Goal: Information Seeking & Learning: Learn about a topic

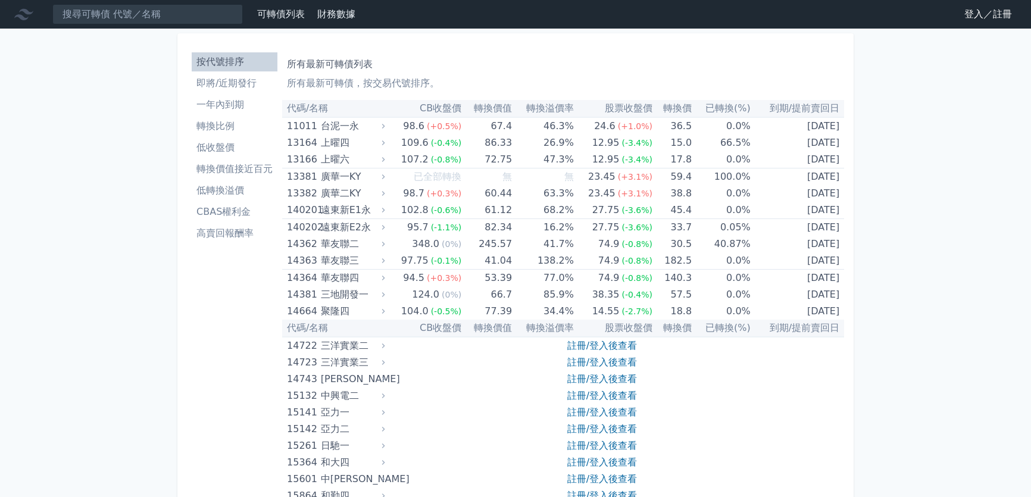
click at [969, 14] on link "登入／註冊" at bounding box center [987, 14] width 67 height 19
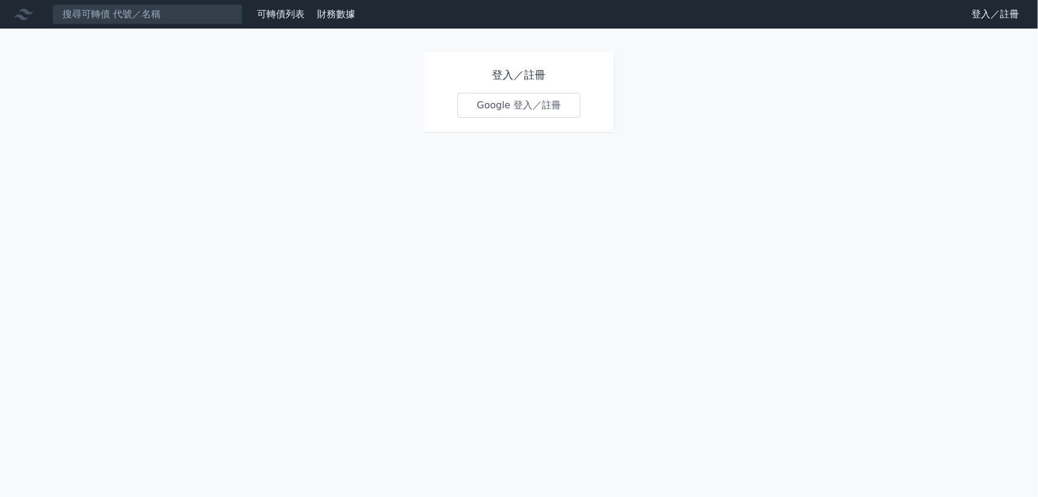
click at [509, 112] on link "Google 登入／註冊" at bounding box center [520, 105] width 124 height 25
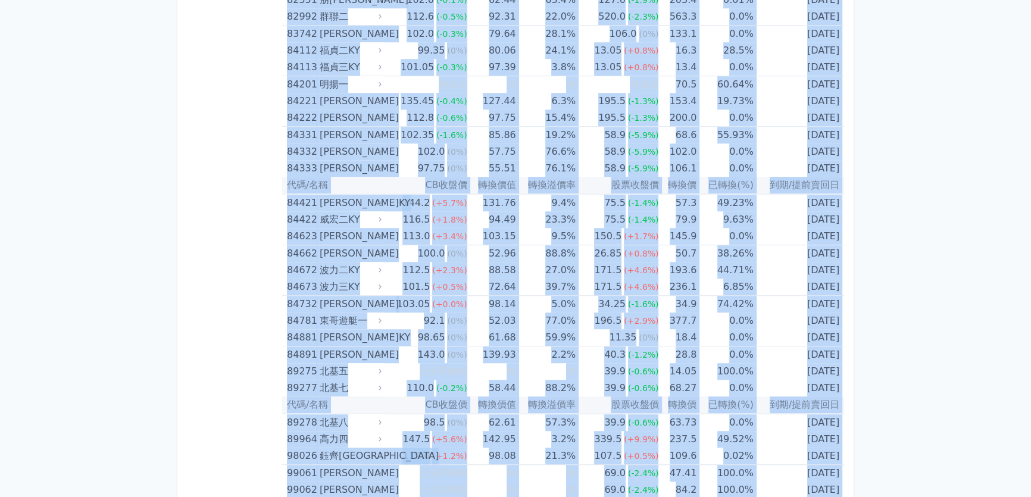
scroll to position [6921, 0]
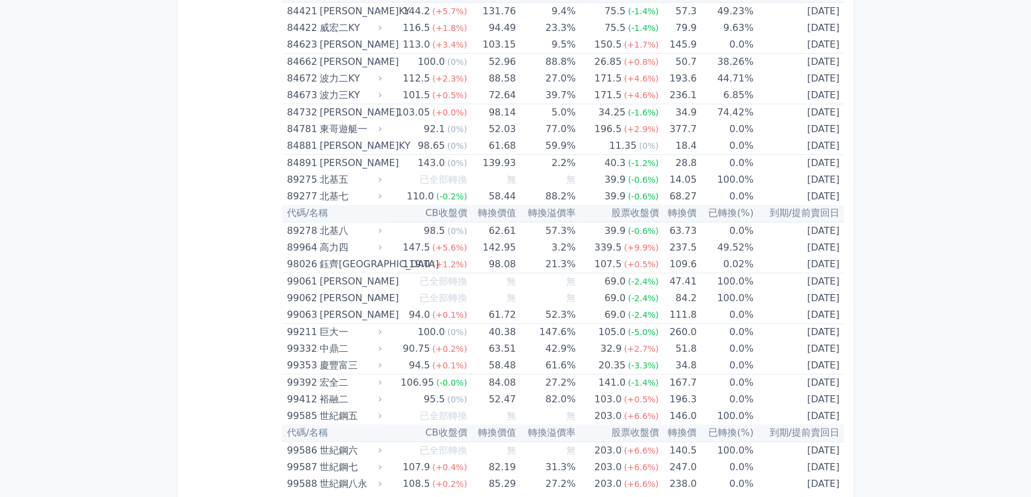
drag, startPoint x: 287, startPoint y: 108, endPoint x: 652, endPoint y: 518, distance: 548.3
copy table
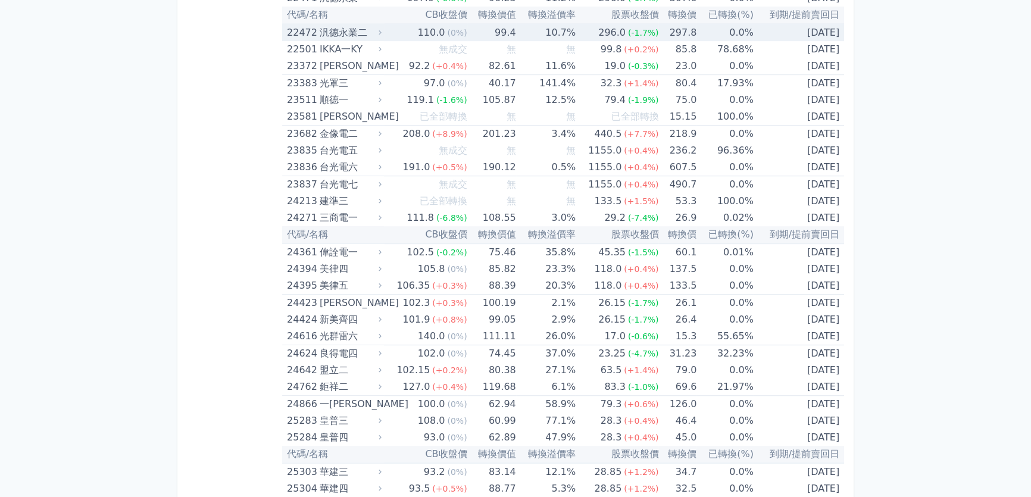
scroll to position [973, 0]
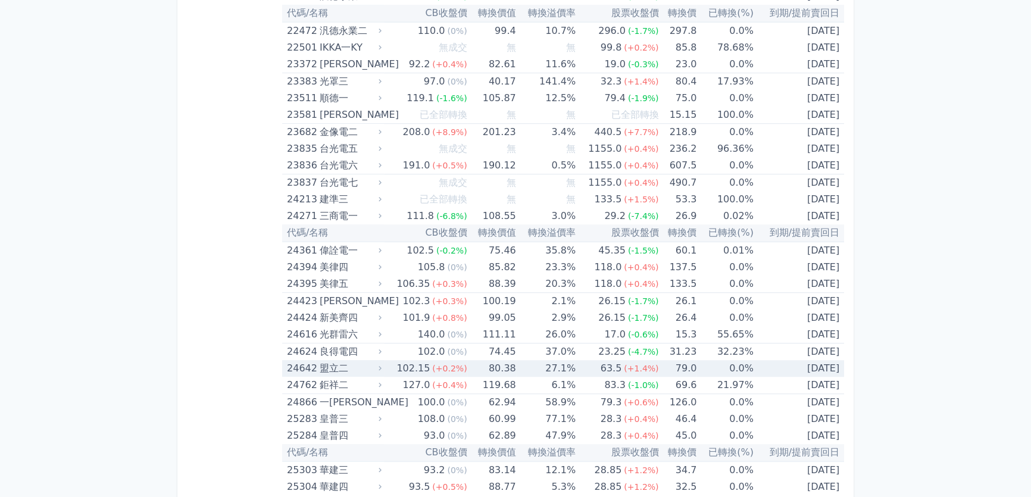
click at [341, 367] on div "盟立二" at bounding box center [350, 368] width 60 height 17
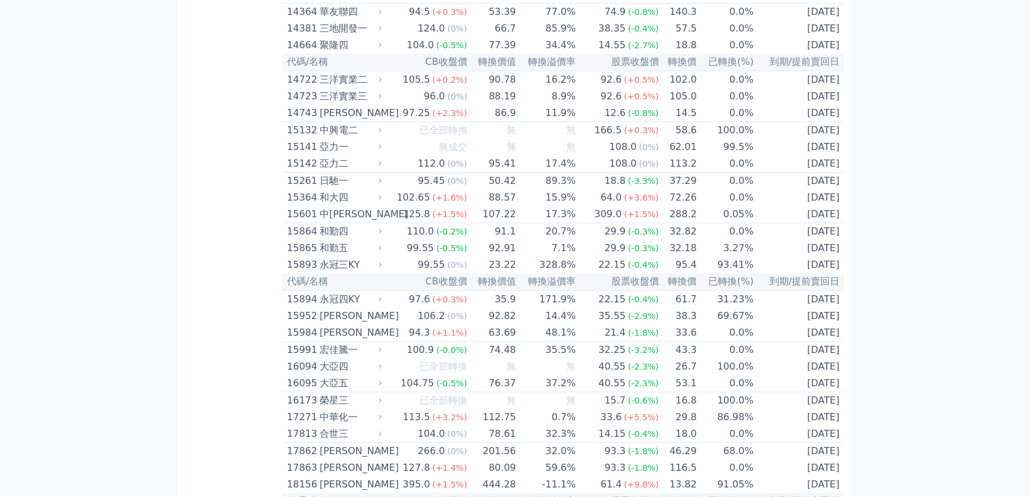
scroll to position [0, 0]
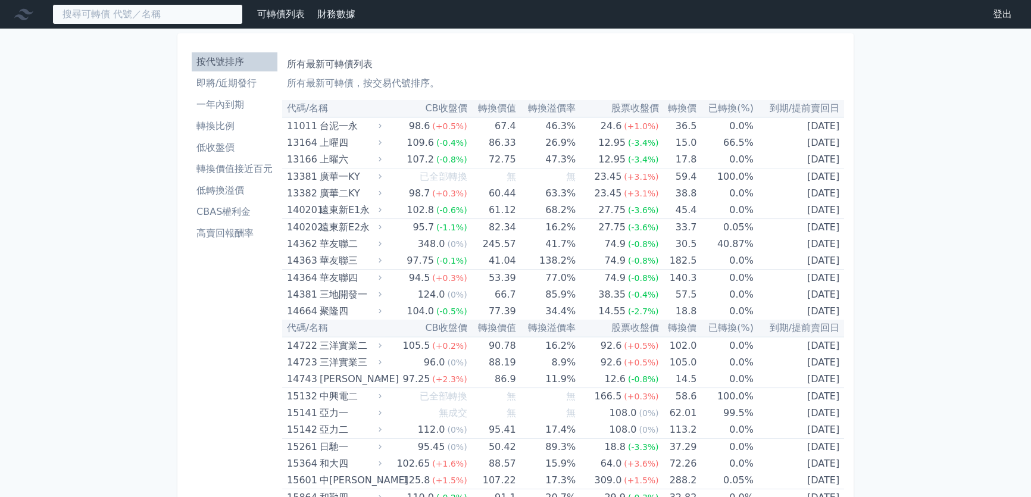
click at [126, 15] on input at bounding box center [147, 14] width 190 height 20
paste input "邦泰"
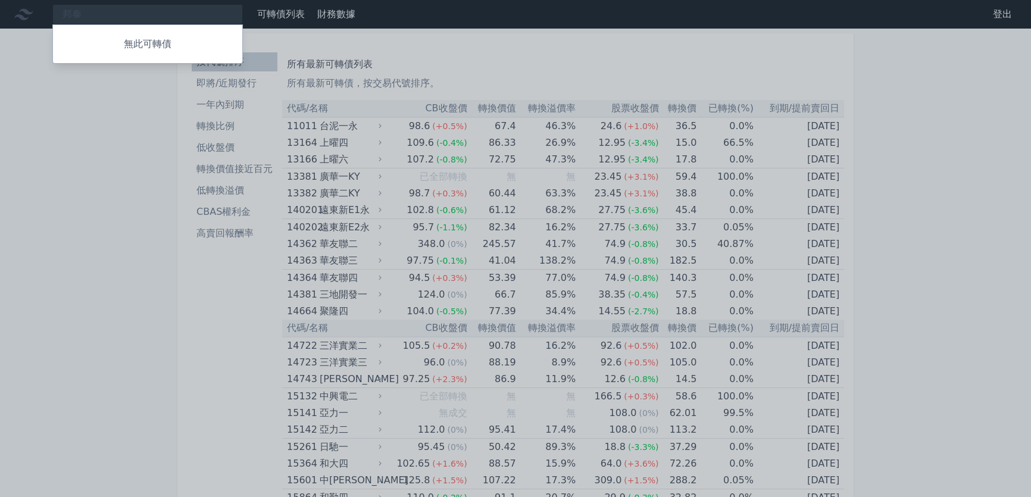
drag, startPoint x: 124, startPoint y: 10, endPoint x: 35, endPoint y: 11, distance: 88.7
click at [35, 11] on div at bounding box center [515, 248] width 1031 height 497
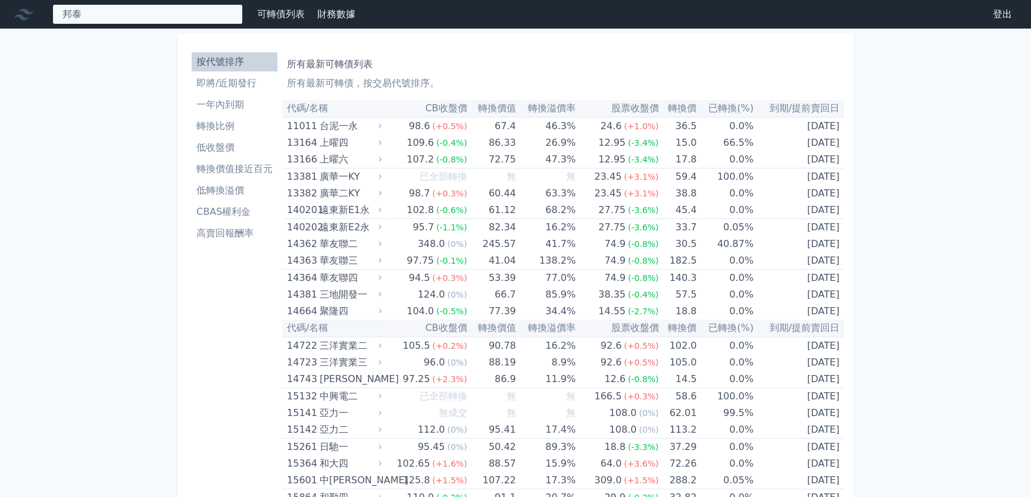
click at [107, 12] on div "邦泰 無此可轉債" at bounding box center [147, 14] width 190 height 20
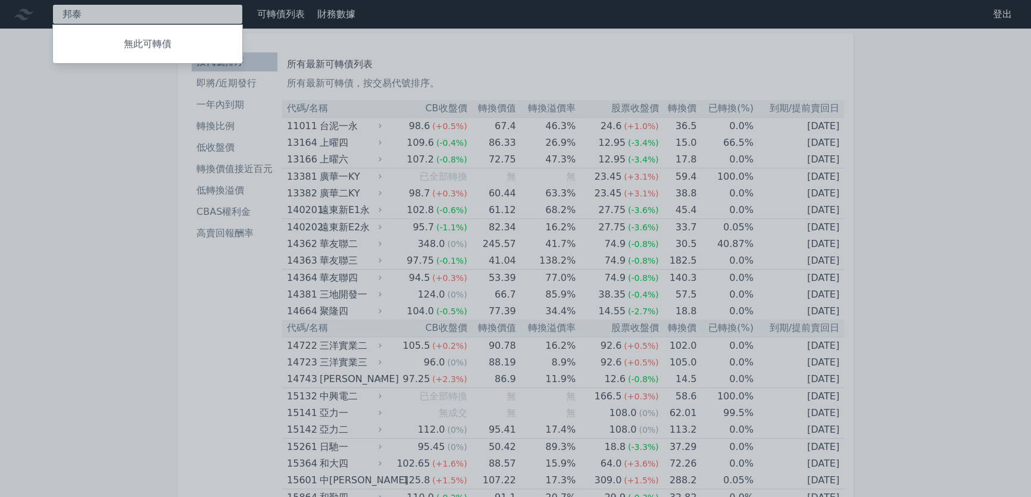
type input "邦"
type input "上緯"
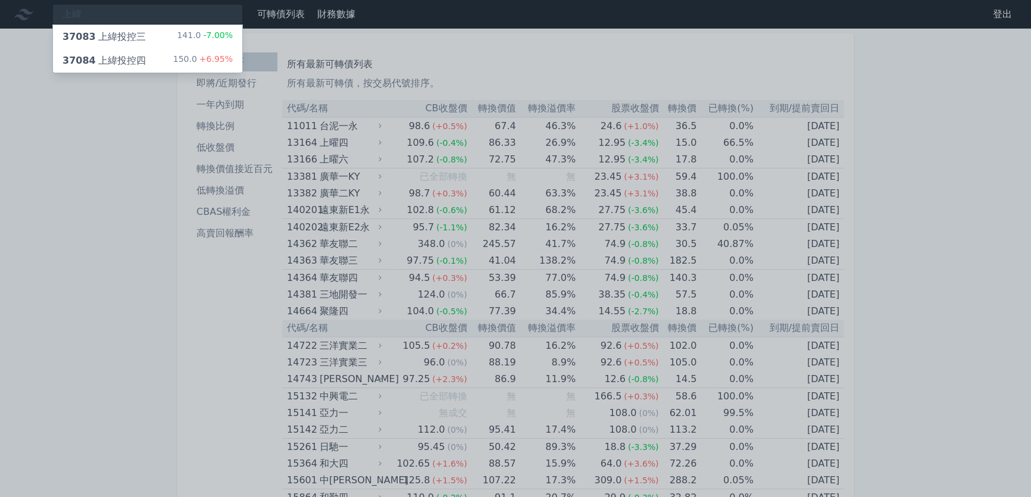
click at [163, 53] on div "37084 上緯投控四 150.0 +6.95%" at bounding box center [147, 61] width 189 height 24
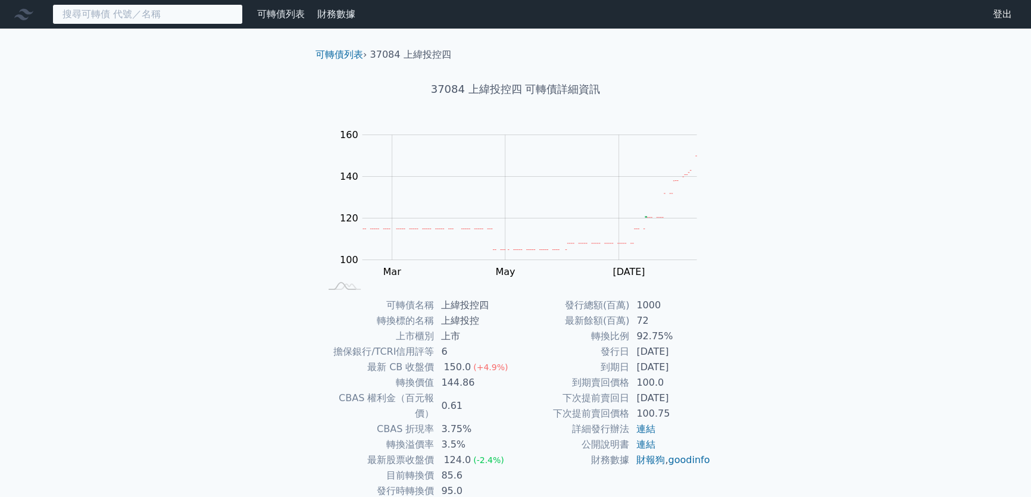
click at [84, 5] on input at bounding box center [147, 14] width 190 height 20
click at [353, 496] on td "發行價格" at bounding box center [377, 506] width 114 height 15
click at [170, 18] on input at bounding box center [147, 14] width 190 height 20
paste input "智元"
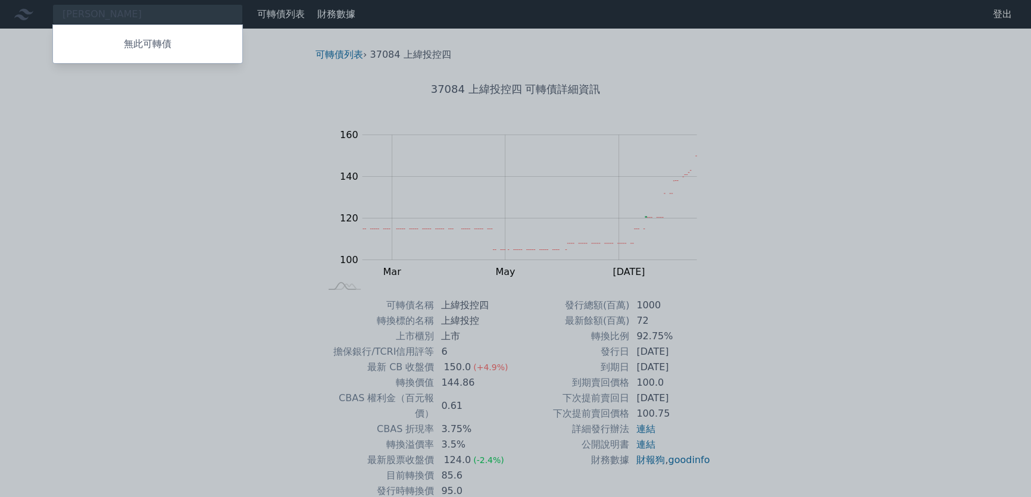
click at [120, 17] on div at bounding box center [515, 248] width 1031 height 497
click at [163, 14] on div "智元 無此可轉債" at bounding box center [147, 14] width 190 height 20
paste input "耐特"
drag, startPoint x: 126, startPoint y: 12, endPoint x: 39, endPoint y: 10, distance: 86.9
click at [39, 10] on div at bounding box center [515, 248] width 1031 height 497
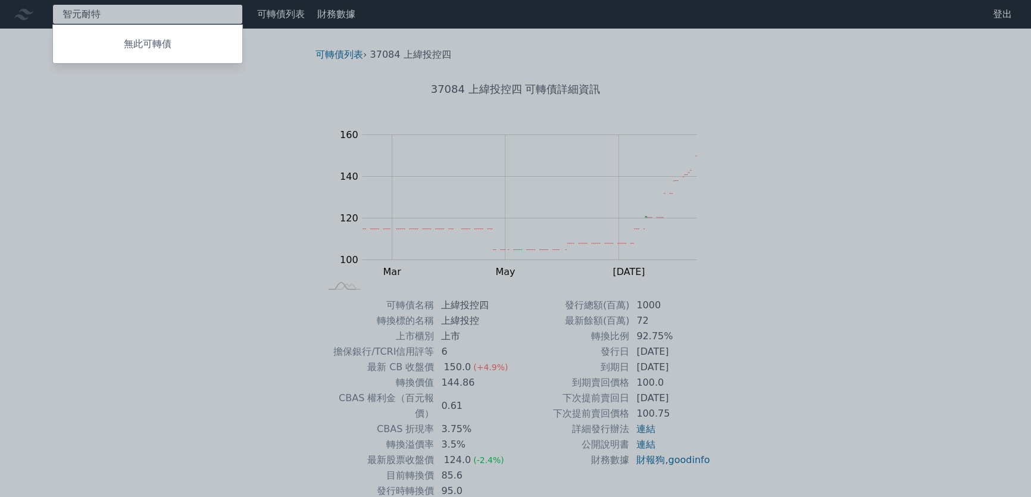
click at [80, 8] on div "智元耐特 無此可轉債" at bounding box center [147, 14] width 190 height 20
drag, startPoint x: 102, startPoint y: 12, endPoint x: 62, endPoint y: 12, distance: 40.5
click at [62, 12] on div at bounding box center [515, 248] width 1031 height 497
click at [109, 8] on div "智元耐特 無此可轉債" at bounding box center [147, 14] width 190 height 20
drag, startPoint x: 109, startPoint y: 12, endPoint x: 98, endPoint y: 12, distance: 11.9
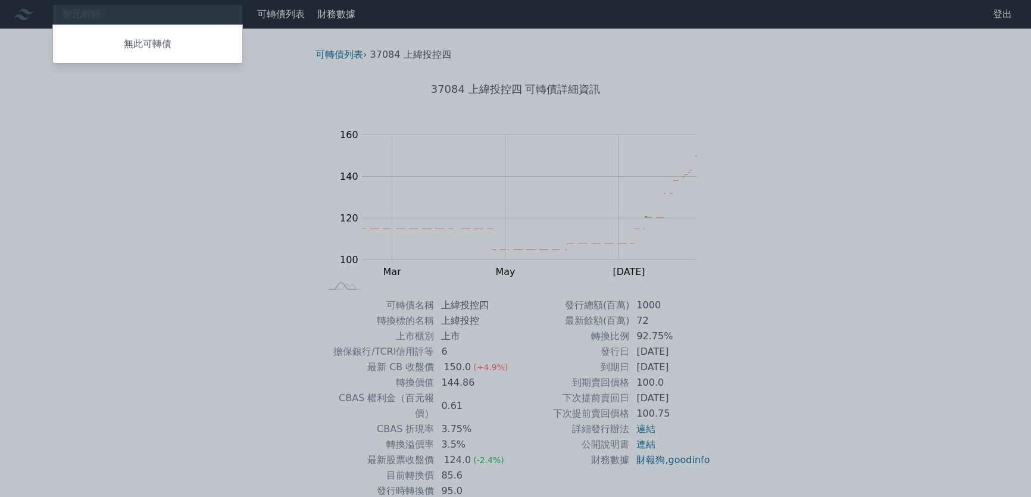
click at [98, 12] on div at bounding box center [515, 248] width 1031 height 497
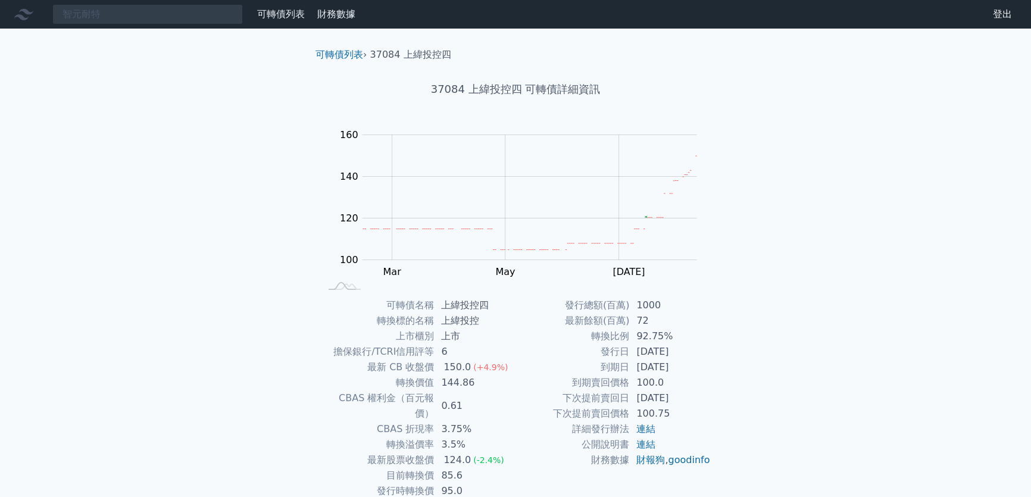
click at [104, 38] on div "智元耐特 無此可轉債 可轉債列表 財務數據 可轉債列表 財務數據 登出 登出 可轉債列表 › 37084 上緯投控四 37084 上緯投控四 可轉債詳細資訊 …" at bounding box center [515, 283] width 1031 height 566
click at [111, 15] on div "智元耐特 無此可轉債" at bounding box center [147, 14] width 190 height 20
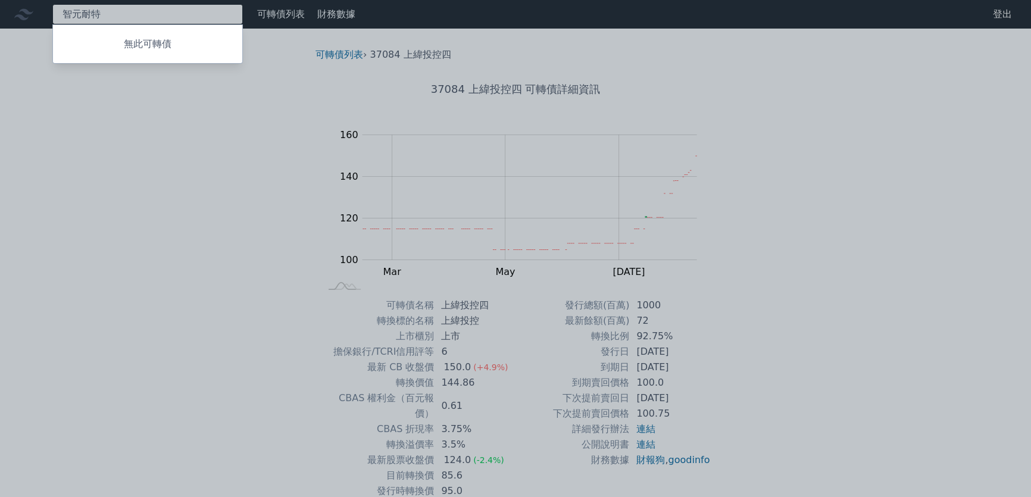
paste input "耐特"
type input "智"
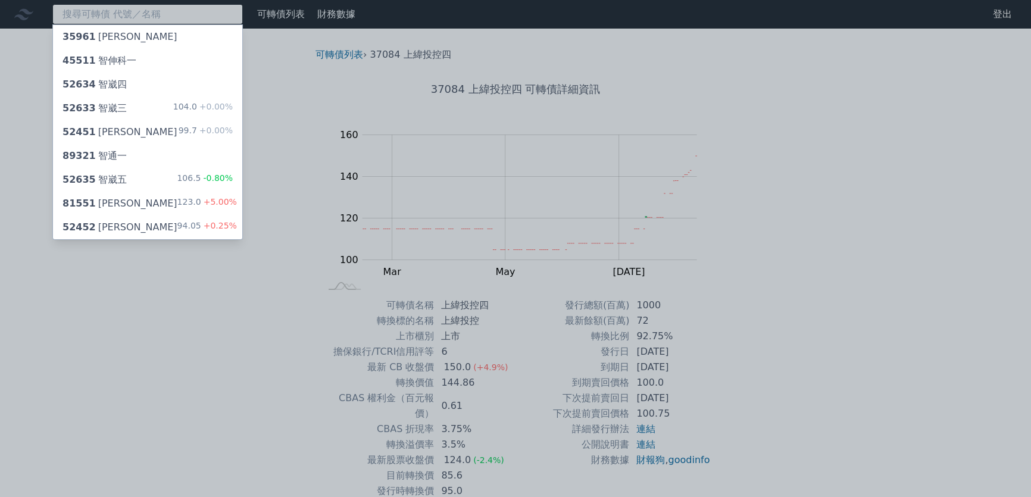
paste input "耐特"
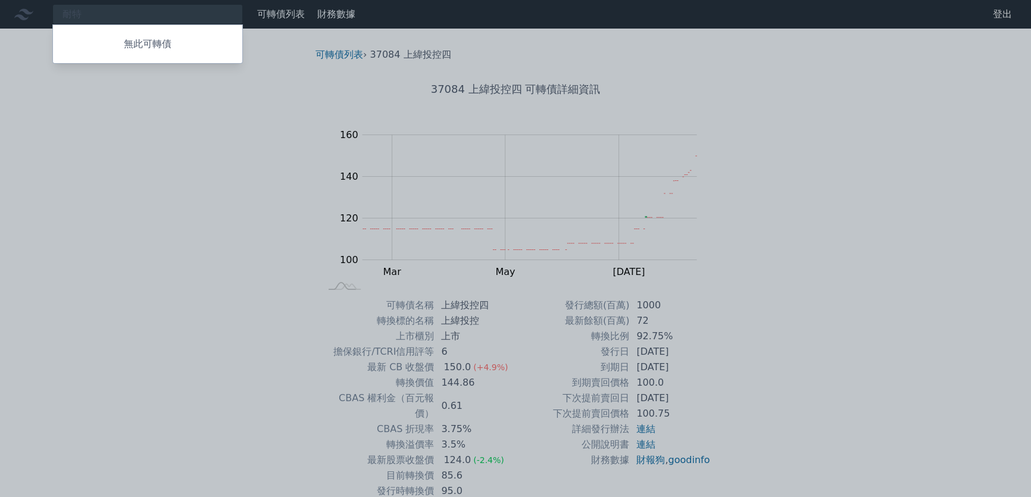
click at [176, 14] on div at bounding box center [515, 248] width 1031 height 497
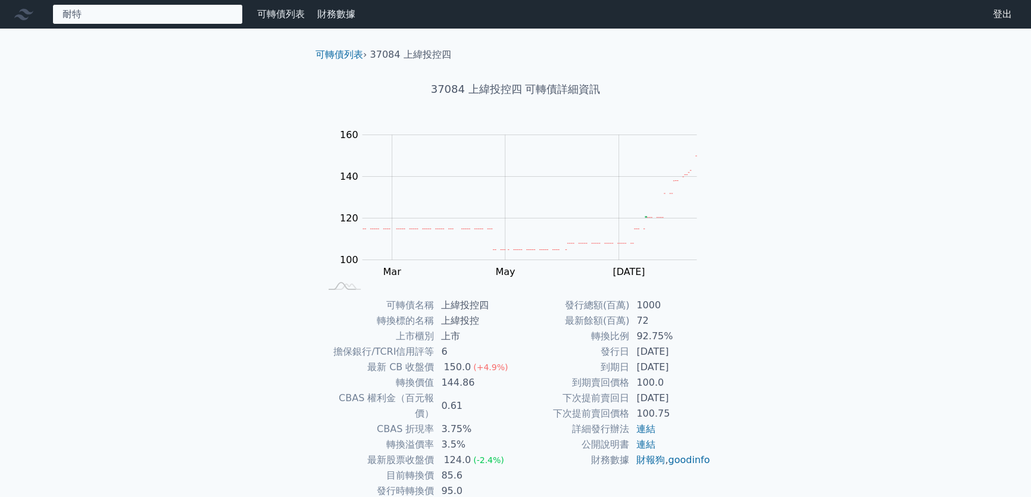
click at [159, 12] on div "耐特 無此可轉債" at bounding box center [147, 14] width 190 height 20
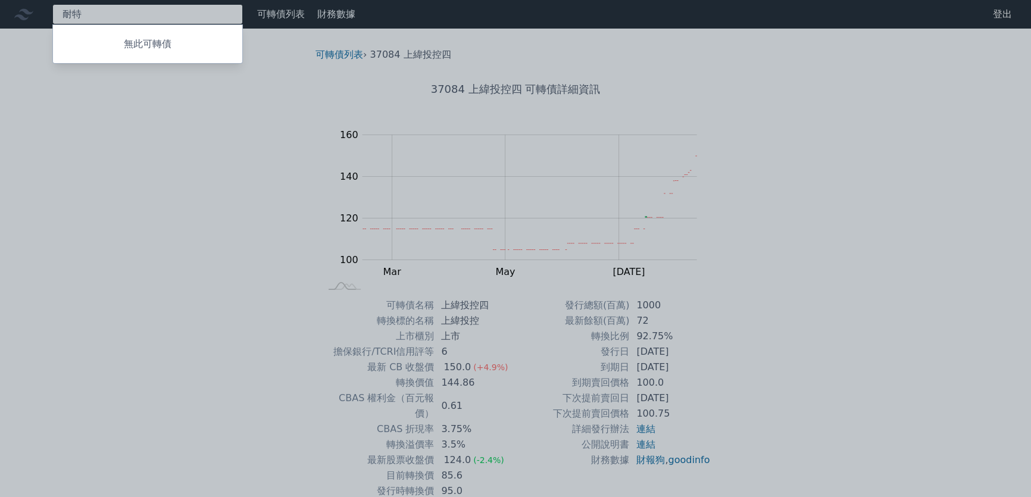
type input "耐"
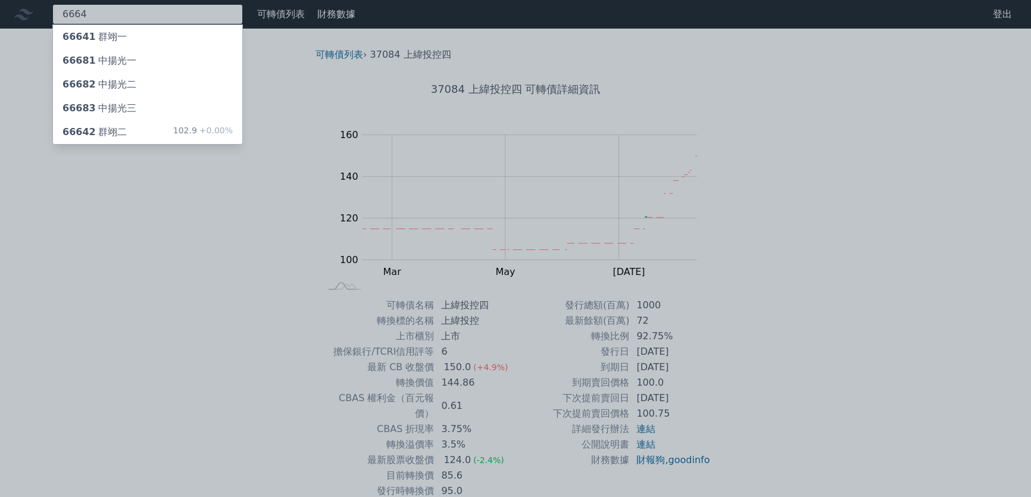
type input "6664"
click at [117, 136] on div "66642 群翊二" at bounding box center [94, 132] width 64 height 14
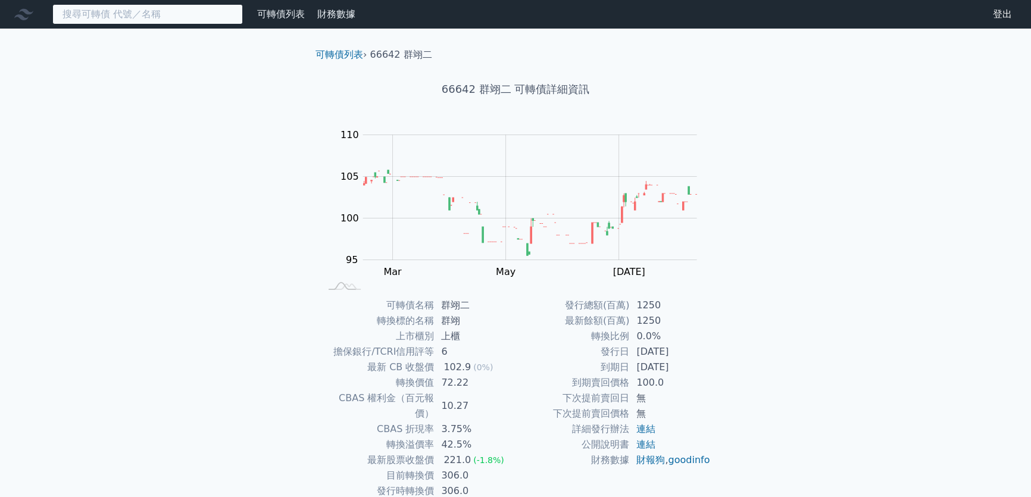
click at [176, 14] on input at bounding box center [147, 14] width 190 height 20
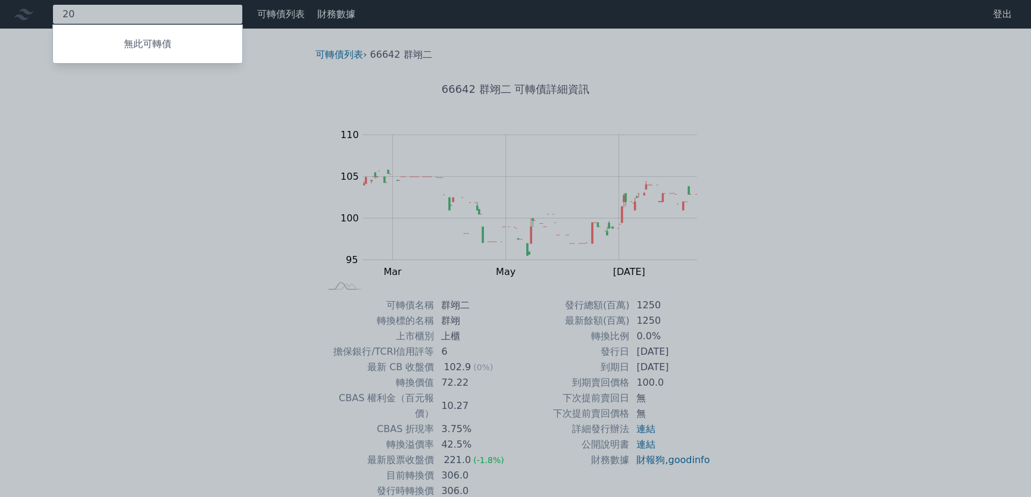
type input "2"
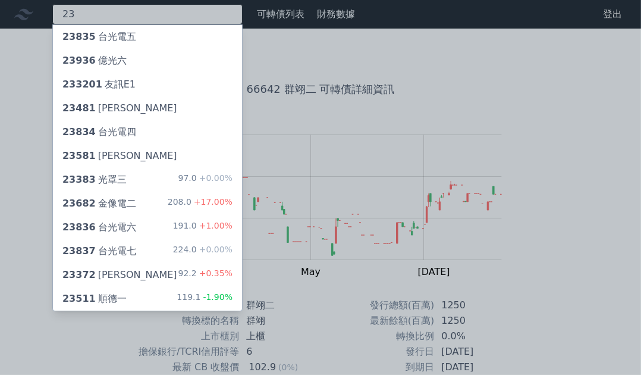
type input "2"
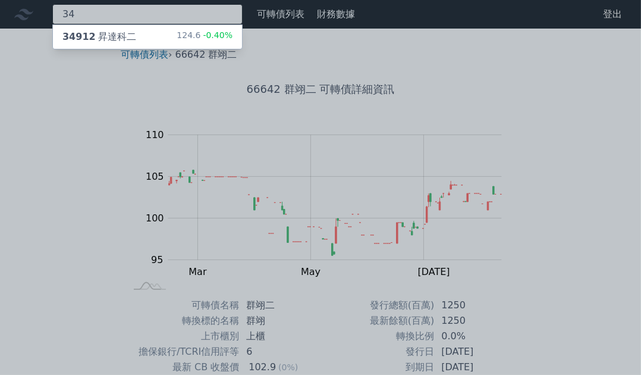
type input "3"
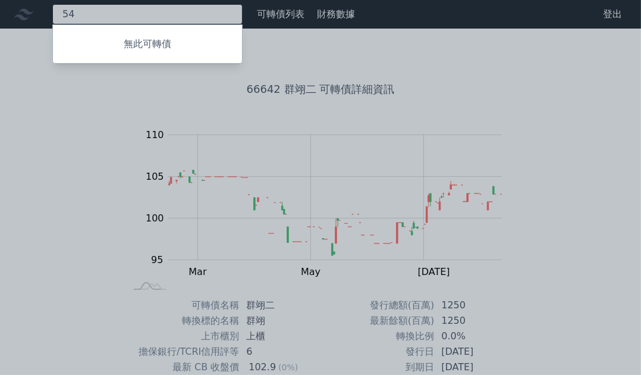
type input "5"
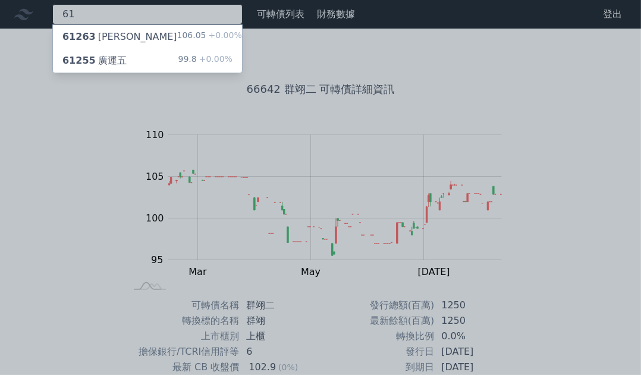
type input "6"
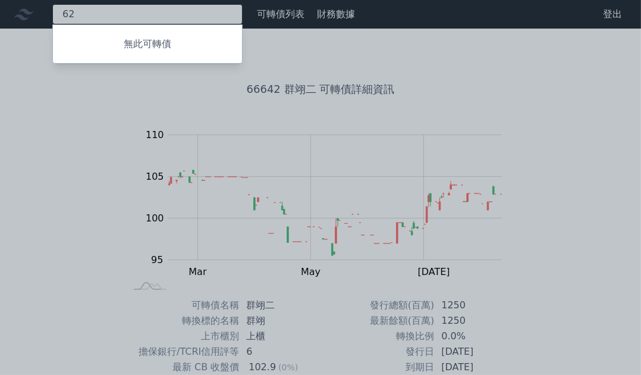
type input "6"
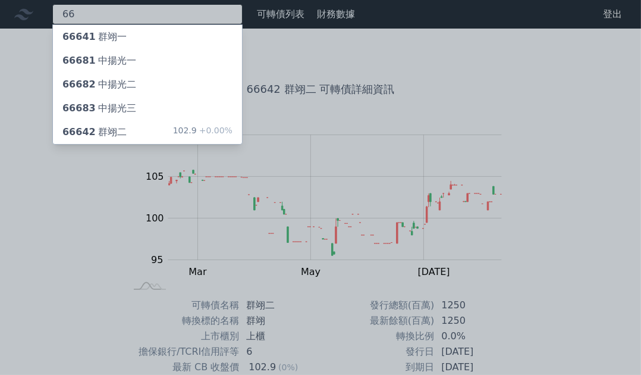
type input "6"
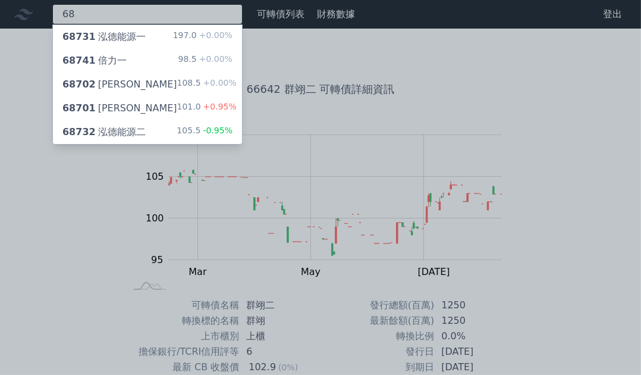
type input "6"
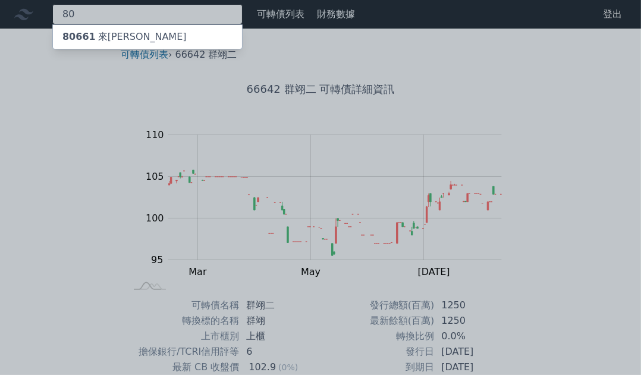
type input "8"
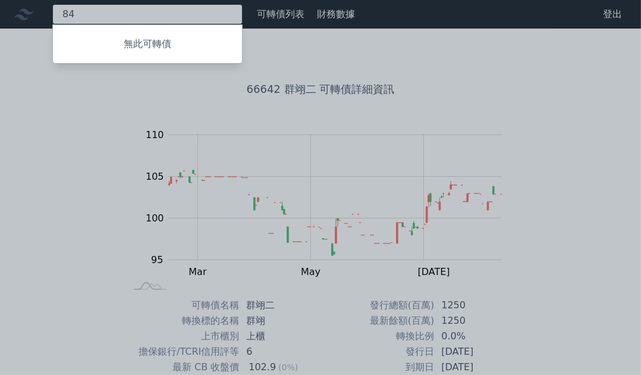
type input "8"
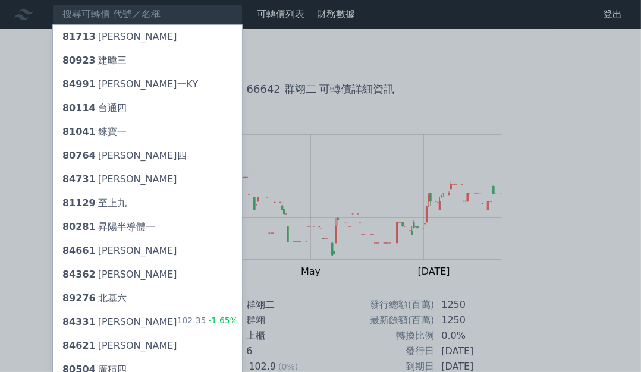
click at [392, 101] on div at bounding box center [320, 186] width 641 height 372
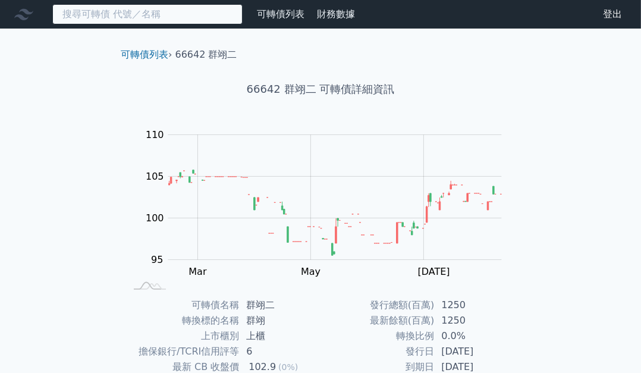
click at [129, 20] on input at bounding box center [147, 14] width 190 height 20
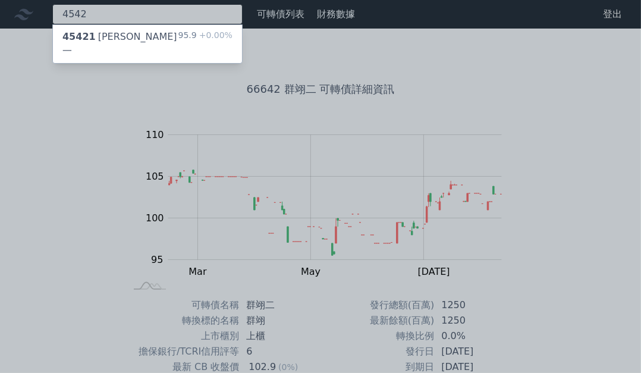
type input "4542"
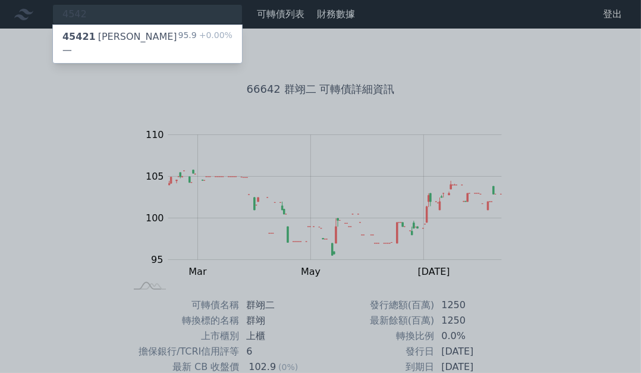
click at [119, 32] on div "45421 科嶠一" at bounding box center [120, 44] width 116 height 29
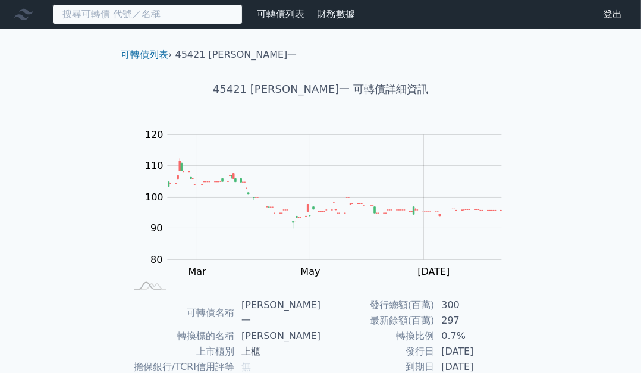
click at [143, 17] on input at bounding box center [147, 14] width 190 height 20
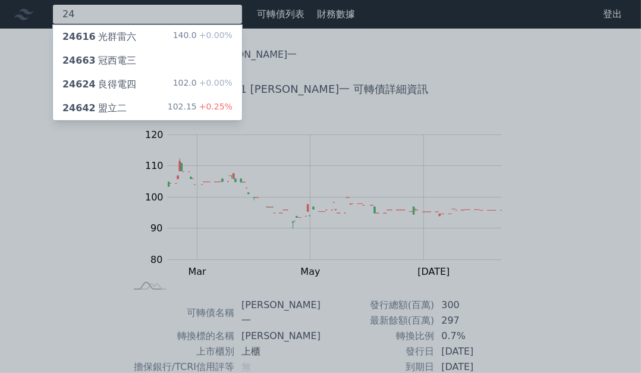
type input "2"
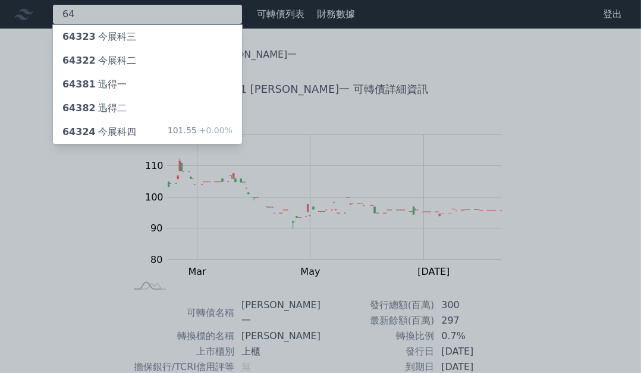
type input "6"
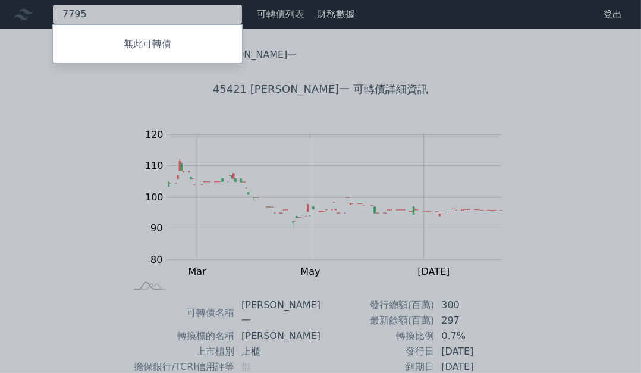
type input "7795"
